Goal: Task Accomplishment & Management: Use online tool/utility

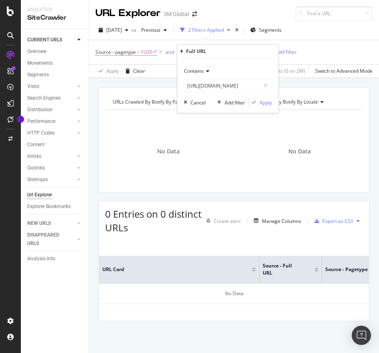
scroll to position [0, 50]
type input "[URL][DOMAIN_NAME]"
click at [267, 100] on div "Apply" at bounding box center [266, 102] width 12 height 7
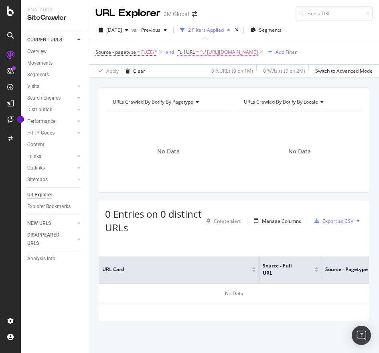
click at [252, 52] on span "^.*[URL][DOMAIN_NAME]" at bounding box center [229, 52] width 58 height 11
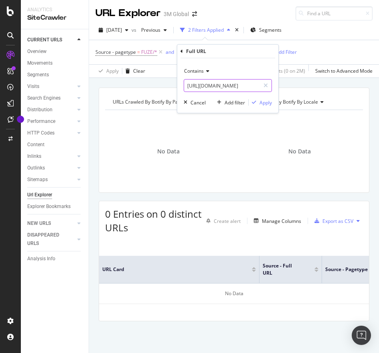
paste input "text"
click at [228, 88] on input "[URL][DOMAIN_NAME]" at bounding box center [222, 85] width 76 height 13
type input "[URL][DOMAIN_NAME]"
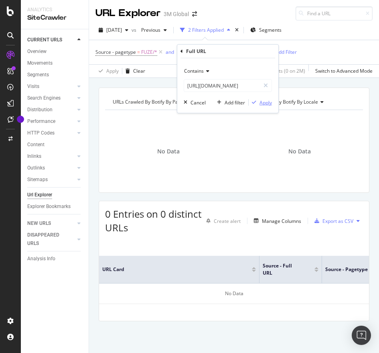
click at [264, 102] on div "Apply" at bounding box center [266, 102] width 12 height 7
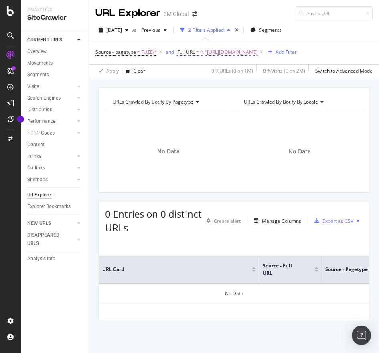
click at [258, 52] on span "^.*[URL][DOMAIN_NAME]" at bounding box center [229, 52] width 58 height 11
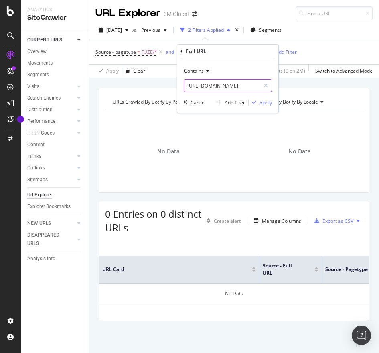
click at [239, 83] on input "[URL][DOMAIN_NAME]" at bounding box center [222, 85] width 76 height 13
paste input "c"
type input "[URL][DOMAIN_NAME]"
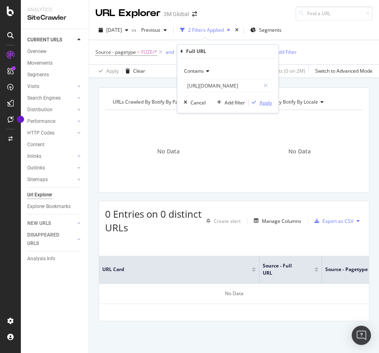
click at [263, 100] on div "Apply" at bounding box center [266, 102] width 12 height 7
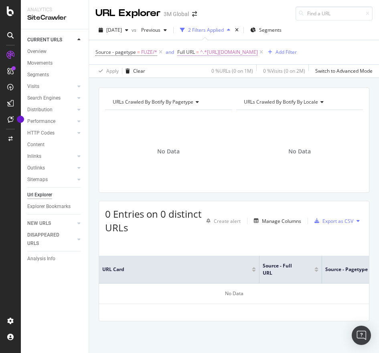
click at [258, 50] on span "^.*[URL][DOMAIN_NAME]" at bounding box center [229, 52] width 58 height 11
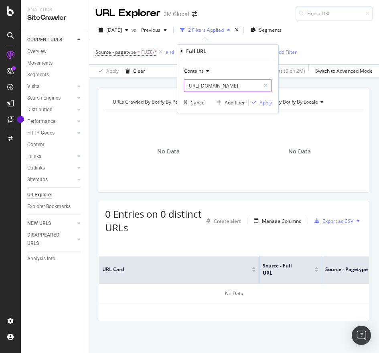
click at [242, 86] on input "[URL][DOMAIN_NAME]" at bounding box center [222, 85] width 76 height 13
paste input "text"
type input "[URL][DOMAIN_NAME]"
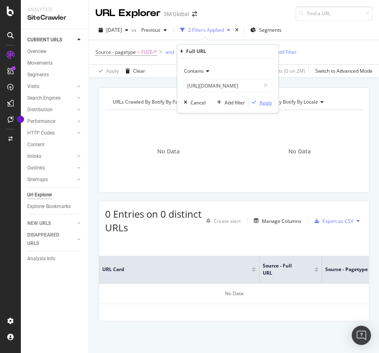
click at [265, 99] on div "Apply" at bounding box center [260, 102] width 23 height 7
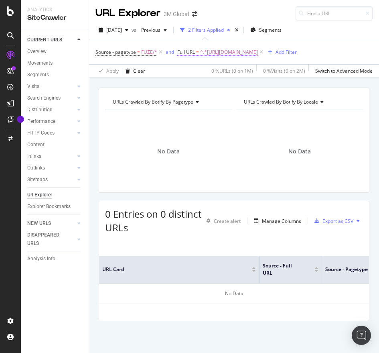
click at [247, 56] on span "^.*[URL][DOMAIN_NAME]" at bounding box center [229, 52] width 58 height 11
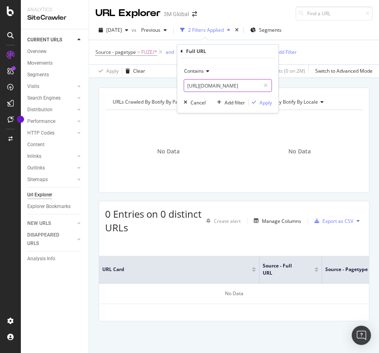
paste input "c"
click at [238, 86] on input "[URL][DOMAIN_NAME]" at bounding box center [222, 85] width 76 height 13
type input "[URL][DOMAIN_NAME]"
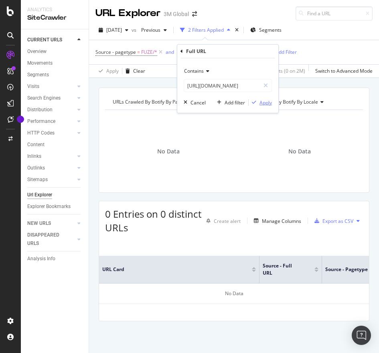
click at [268, 102] on div "Apply" at bounding box center [266, 102] width 12 height 7
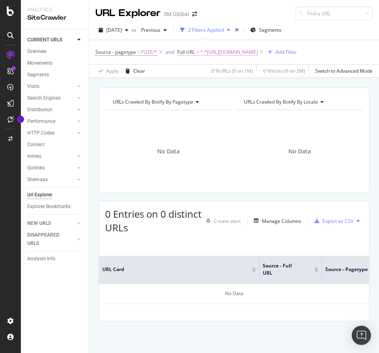
click at [258, 53] on span "^.*[URL][DOMAIN_NAME]" at bounding box center [229, 52] width 58 height 11
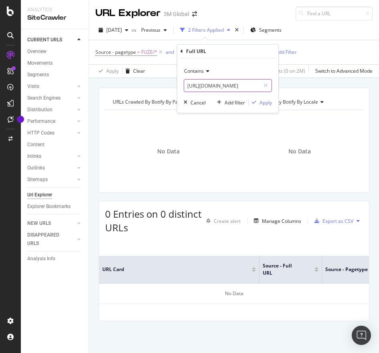
click at [247, 85] on input "[URL][DOMAIN_NAME]" at bounding box center [222, 85] width 76 height 13
paste input "text"
type input "[URL][DOMAIN_NAME]"
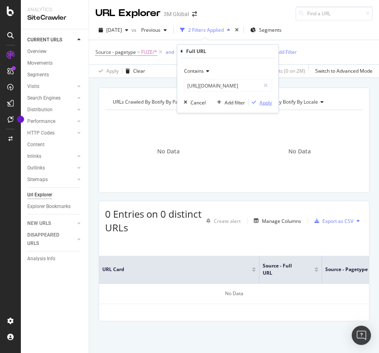
click at [271, 104] on div "Apply" at bounding box center [266, 102] width 12 height 7
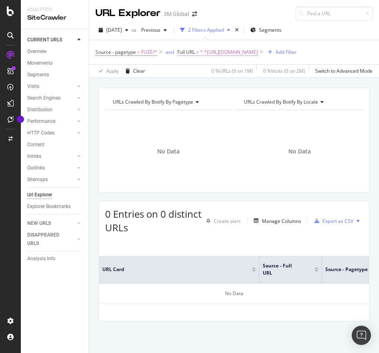
click at [255, 53] on span "^.*[URL][DOMAIN_NAME]" at bounding box center [229, 52] width 58 height 11
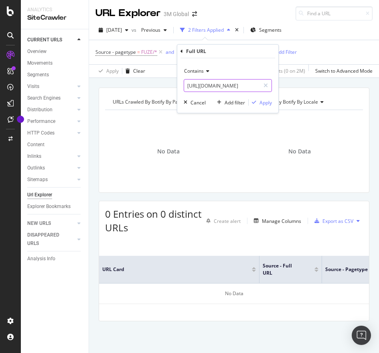
click at [221, 82] on input "[URL][DOMAIN_NAME]" at bounding box center [222, 85] width 76 height 13
paste input "ttps://[DOMAIN_NAME][URL]"
type input "ttps://[DOMAIN_NAME][URL]"
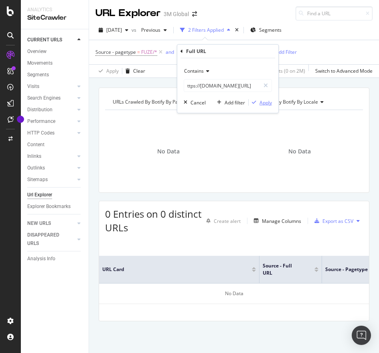
click at [267, 104] on div "Apply" at bounding box center [266, 102] width 12 height 7
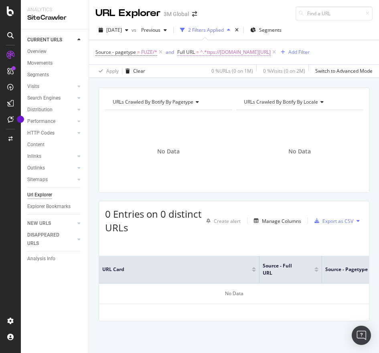
click at [263, 55] on span "^.*ttps://[DOMAIN_NAME][URL]" at bounding box center [235, 52] width 71 height 11
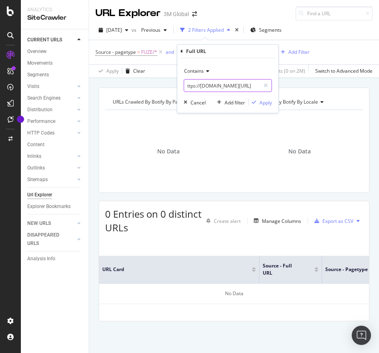
click at [237, 80] on input "ttps://[DOMAIN_NAME][URL]" at bounding box center [222, 85] width 76 height 13
paste input "[URL][DOMAIN_NAME]"
type input "[URL][DOMAIN_NAME]"
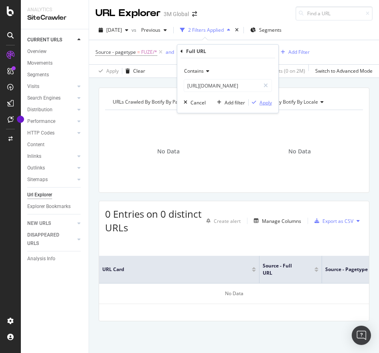
click at [262, 100] on div "Apply" at bounding box center [266, 102] width 12 height 7
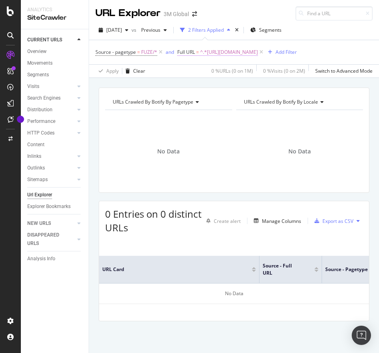
click at [247, 48] on span "^.*[URL][DOMAIN_NAME]" at bounding box center [229, 52] width 58 height 11
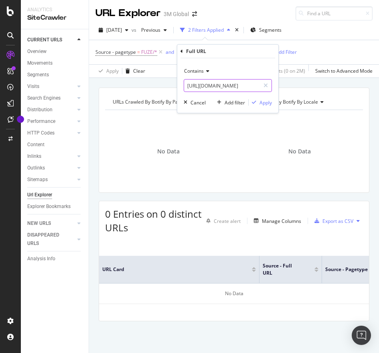
click at [237, 83] on input "[URL][DOMAIN_NAME]" at bounding box center [222, 85] width 76 height 13
paste input "ttps://[DOMAIN_NAME][URL]"
type input "ttps://[DOMAIN_NAME][URL]"
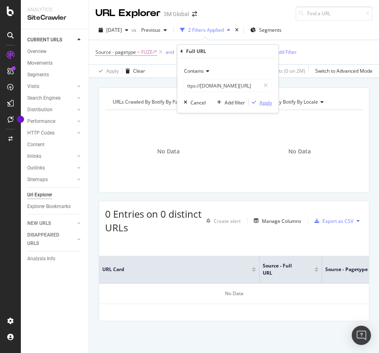
click at [267, 106] on button "Apply" at bounding box center [260, 102] width 23 height 8
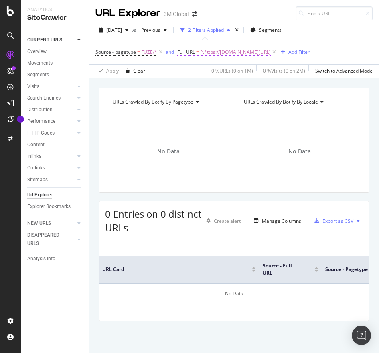
click at [256, 57] on span "^.*ttps://[DOMAIN_NAME][URL]" at bounding box center [235, 52] width 71 height 11
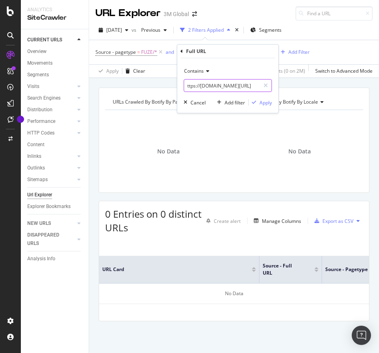
click at [238, 79] on input "ttps://[DOMAIN_NAME][URL]" at bounding box center [222, 85] width 76 height 13
paste input "[URL][DOMAIN_NAME]"
type input "[URL][DOMAIN_NAME]"
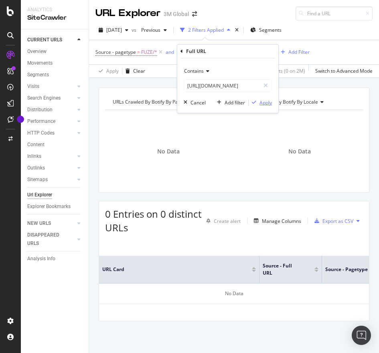
click at [260, 102] on div "Apply" at bounding box center [266, 102] width 12 height 7
